Goal: Find specific page/section: Find specific page/section

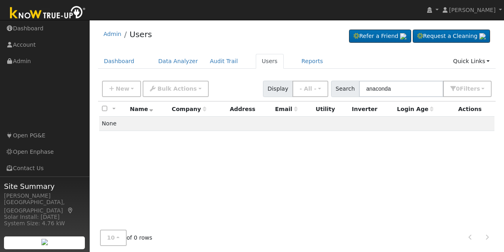
click at [418, 88] on input "anaconda" at bounding box center [401, 89] width 85 height 16
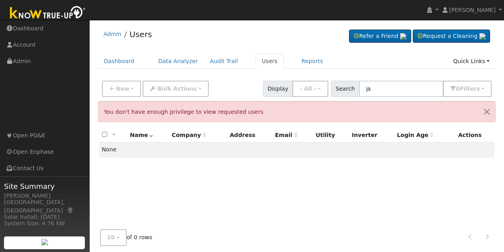
type input "j"
type input "h"
type input "x"
click at [132, 84] on button "New" at bounding box center [121, 89] width 39 height 16
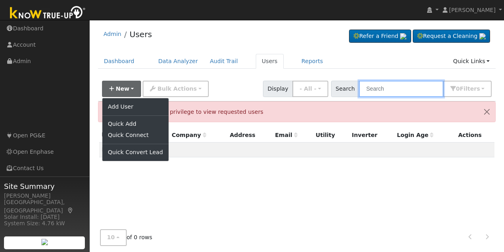
click at [388, 86] on input "text" at bounding box center [401, 89] width 85 height 16
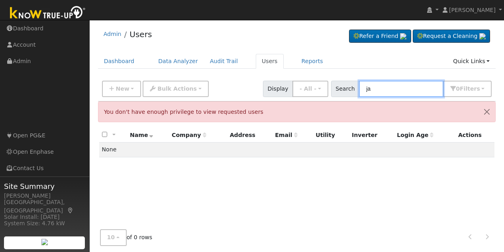
type input "j"
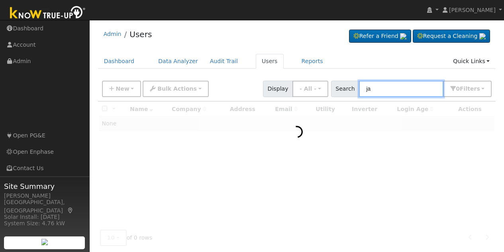
type input "j"
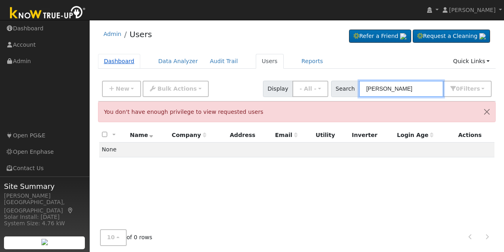
type input "[PERSON_NAME]"
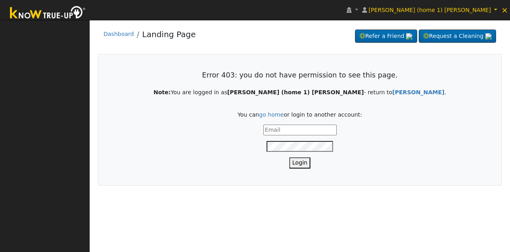
click at [304, 132] on input "text" at bounding box center [300, 129] width 73 height 11
type input "[EMAIL_ADDRESS][DOMAIN_NAME]"
click at [309, 164] on button "Login" at bounding box center [301, 162] width 22 height 11
